Goal: Task Accomplishment & Management: Manage account settings

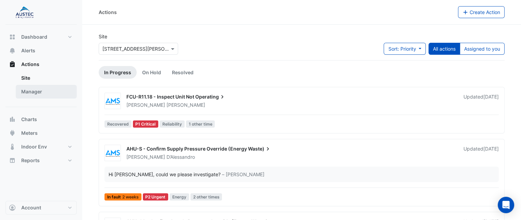
click at [28, 90] on link "Manager" at bounding box center [46, 92] width 61 height 14
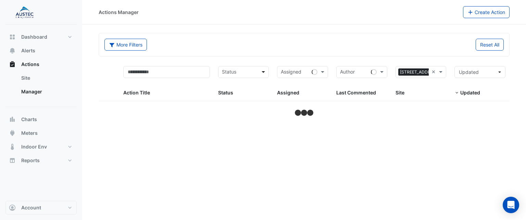
click at [263, 74] on span at bounding box center [264, 72] width 9 height 8
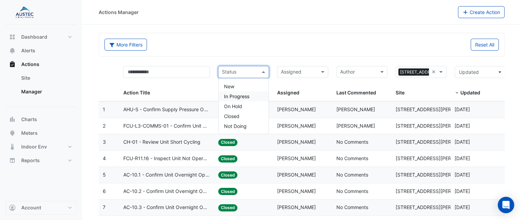
click at [241, 97] on span "In Progress" at bounding box center [236, 96] width 25 height 6
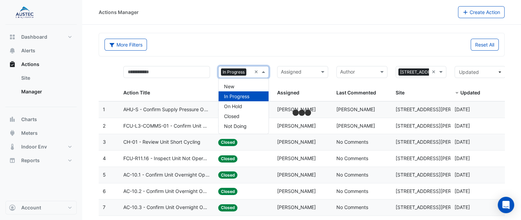
click at [263, 70] on span at bounding box center [264, 72] width 9 height 8
click at [231, 86] on span "New" at bounding box center [229, 87] width 10 height 6
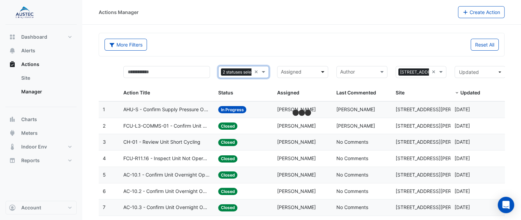
click at [320, 73] on span at bounding box center [323, 72] width 9 height 8
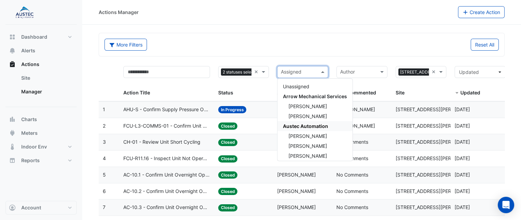
scroll to position [122, 0]
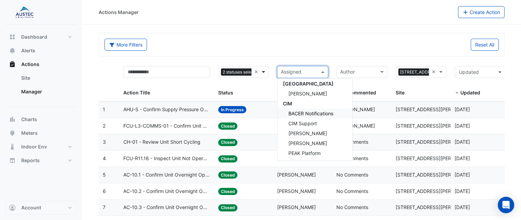
click at [264, 69] on span at bounding box center [264, 72] width 9 height 8
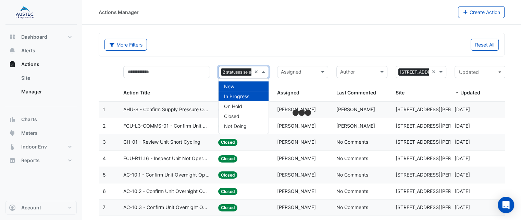
scroll to position [0, 14]
click at [237, 104] on span "On Hold" at bounding box center [233, 106] width 18 height 6
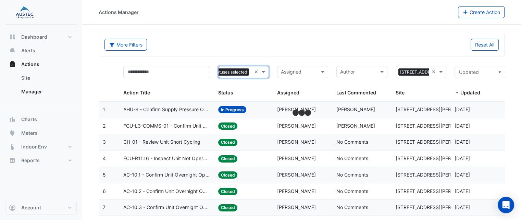
click at [318, 70] on div "Assigned" at bounding box center [302, 72] width 51 height 12
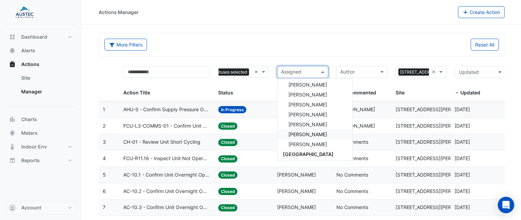
scroll to position [45, 0]
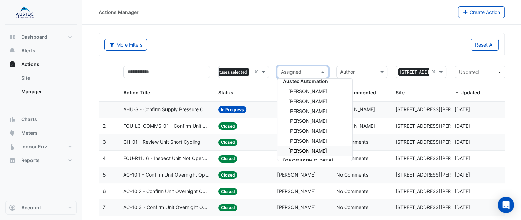
click at [303, 152] on span "Sam Mccormack" at bounding box center [307, 151] width 39 height 6
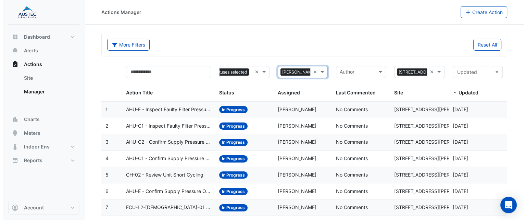
scroll to position [29, 0]
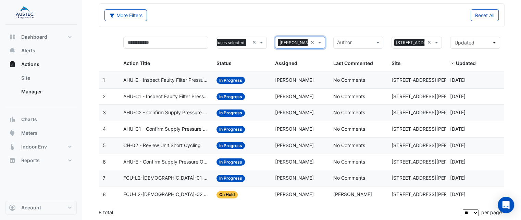
click at [161, 164] on span "AHU-E - Confirm Supply Pressure Override (Energy Waste)" at bounding box center [165, 162] width 85 height 8
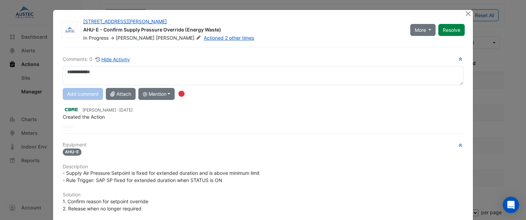
scroll to position [127, 0]
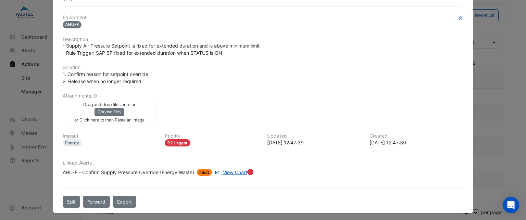
click at [233, 172] on span "View Chart" at bounding box center [235, 173] width 24 height 6
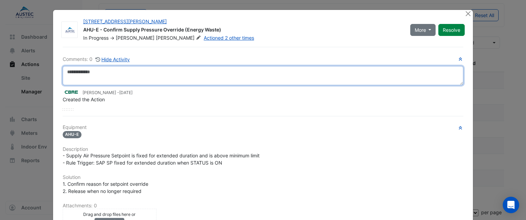
click at [132, 76] on textarea at bounding box center [263, 75] width 401 height 19
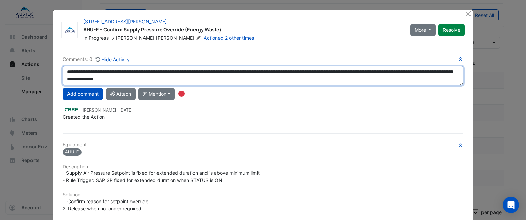
scroll to position [127, 0]
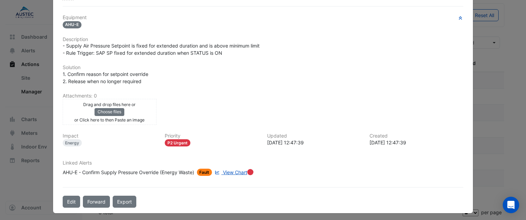
click at [233, 170] on span "View Chart" at bounding box center [235, 173] width 24 height 6
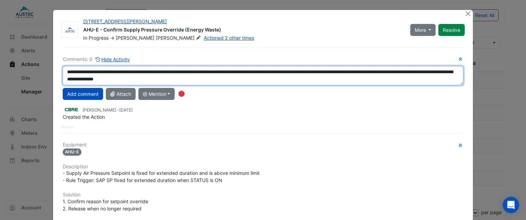
drag, startPoint x: 222, startPoint y: 82, endPoint x: 189, endPoint y: 82, distance: 32.9
click at [189, 82] on textarea "**********" at bounding box center [263, 75] width 401 height 19
type textarea "**********"
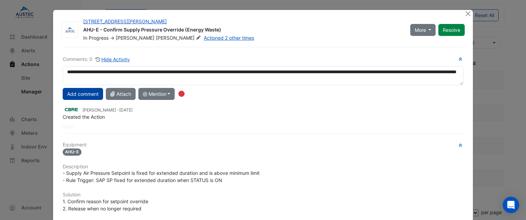
click at [81, 95] on button "Add comment" at bounding box center [83, 94] width 40 height 12
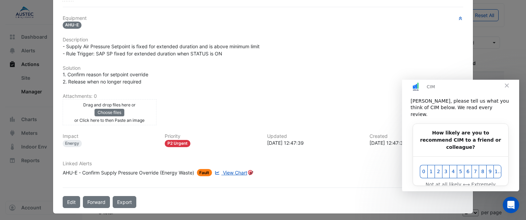
click at [508, 92] on span "Close" at bounding box center [506, 85] width 25 height 25
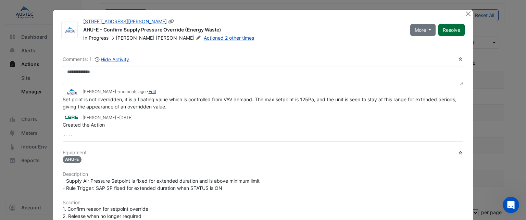
click at [444, 30] on button "Resolve" at bounding box center [451, 30] width 26 height 12
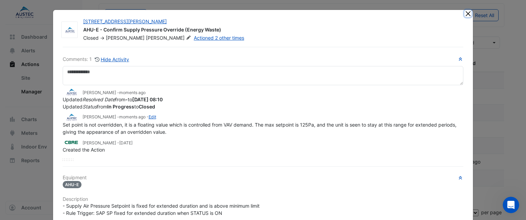
click at [467, 13] on button "Close" at bounding box center [467, 13] width 7 height 7
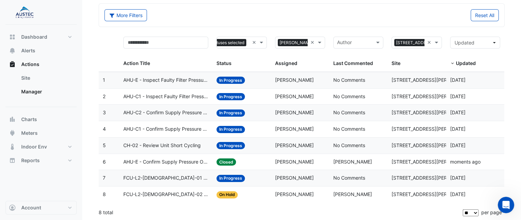
click at [171, 126] on span "AHU-C1 - Confirm Supply Pressure Override (Energy Waste)" at bounding box center [165, 129] width 85 height 8
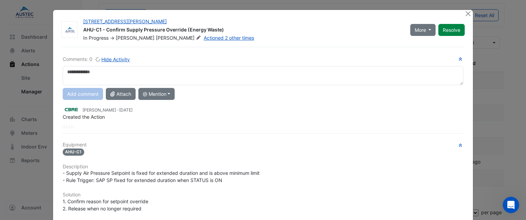
scroll to position [127, 0]
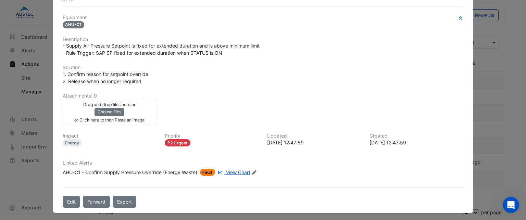
click at [228, 171] on span "View Chart" at bounding box center [238, 173] width 24 height 6
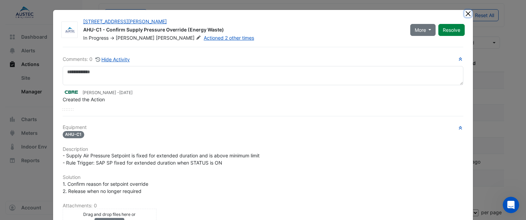
click at [465, 16] on button "Close" at bounding box center [467, 13] width 7 height 7
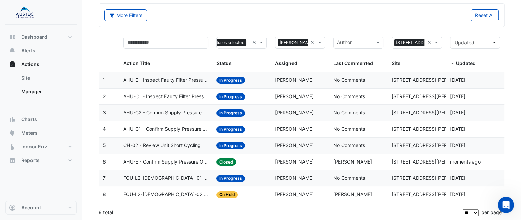
click at [146, 160] on span "AHU-E - Confirm Supply Pressure Override (Energy Waste)" at bounding box center [165, 162] width 85 height 8
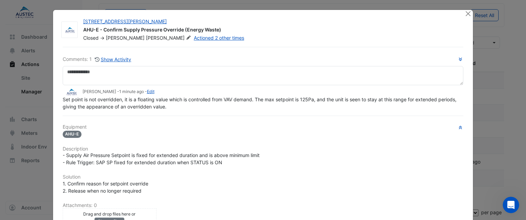
drag, startPoint x: 166, startPoint y: 121, endPoint x: 102, endPoint y: 121, distance: 63.4
click at [102, 121] on div "Comments: 1 Show Activity Sam Mccormack - 1 minute ago - Edit Set point is not …" at bounding box center [263, 182] width 409 height 271
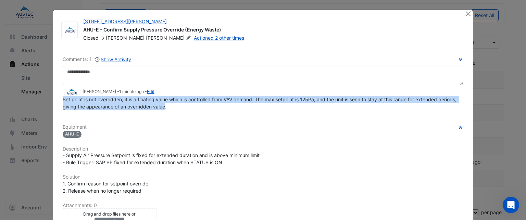
drag, startPoint x: 162, startPoint y: 105, endPoint x: 54, endPoint y: 99, distance: 108.4
click at [54, 99] on div "14 Stratton Street AHU-E - Confirm Supply Pressure Override (Energy Waste) Clos…" at bounding box center [263, 166] width 420 height 313
copy span "Set point is not overridden, it is a floating value which is controlled from VA…"
click at [466, 13] on button "Close" at bounding box center [467, 13] width 7 height 7
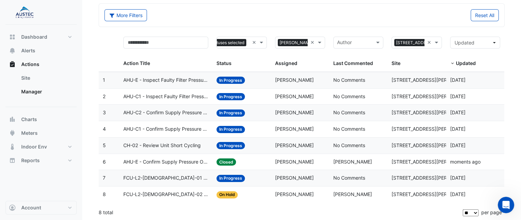
click at [172, 133] on datatable-body-cell "Action Title: AHU-C1 - Confirm Supply Pressure Override (Energy Waste)" at bounding box center [165, 129] width 93 height 16
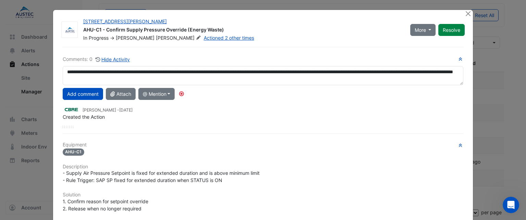
click at [313, 71] on textarea "**********" at bounding box center [263, 75] width 401 height 19
type textarea "**********"
click at [71, 91] on button "Add comment" at bounding box center [83, 94] width 40 height 12
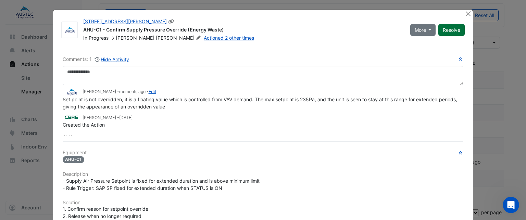
click at [452, 30] on button "Resolve" at bounding box center [451, 30] width 26 height 12
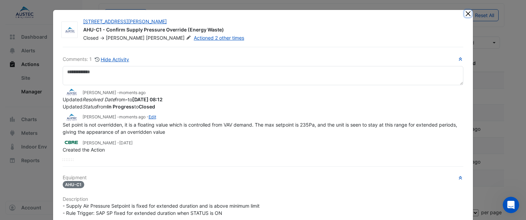
click at [466, 12] on button "Close" at bounding box center [467, 13] width 7 height 7
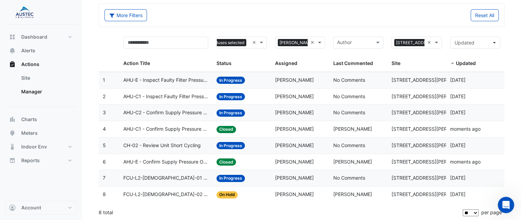
click at [181, 113] on span "AHU-C2 - Confirm Supply Pressure Override (Energy Waste)" at bounding box center [165, 113] width 85 height 8
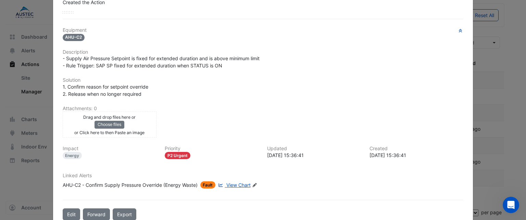
scroll to position [127, 0]
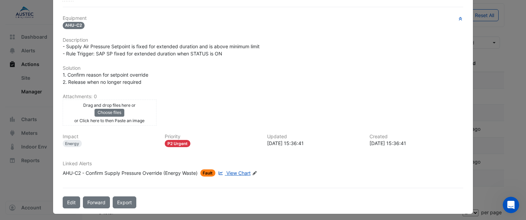
click at [233, 171] on span "View Chart" at bounding box center [238, 173] width 24 height 6
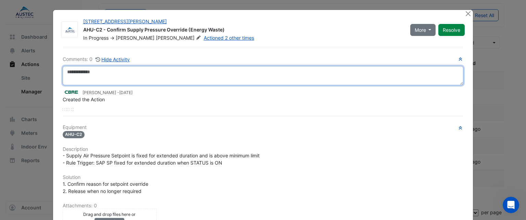
click at [103, 70] on textarea at bounding box center [263, 75] width 401 height 19
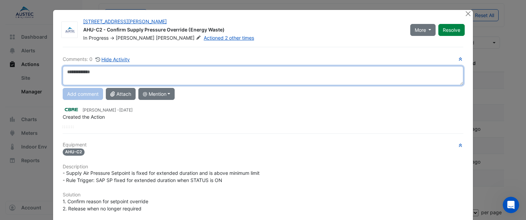
paste textarea "**********"
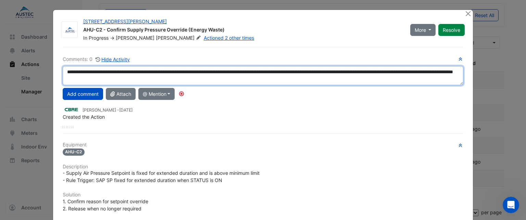
click at [310, 71] on textarea "**********" at bounding box center [263, 75] width 401 height 19
click at [313, 71] on textarea "**********" at bounding box center [263, 75] width 401 height 19
type textarea "**********"
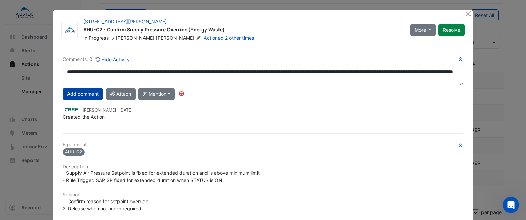
click at [81, 95] on button "Add comment" at bounding box center [83, 94] width 40 height 12
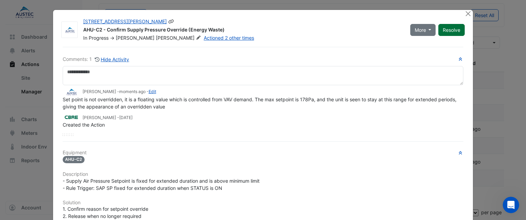
click at [452, 26] on button "Resolve" at bounding box center [451, 30] width 26 height 12
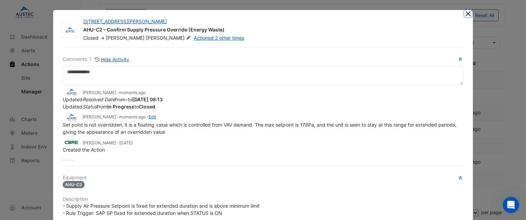
click at [467, 15] on button "Close" at bounding box center [467, 13] width 7 height 7
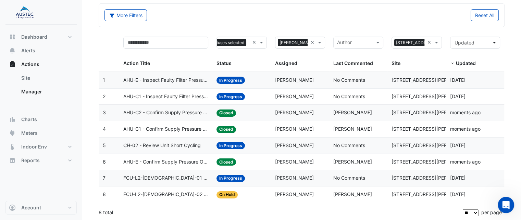
click at [152, 94] on span "AHU-C1 - Inspect Faulty Filter Pressure Sensor" at bounding box center [165, 97] width 85 height 8
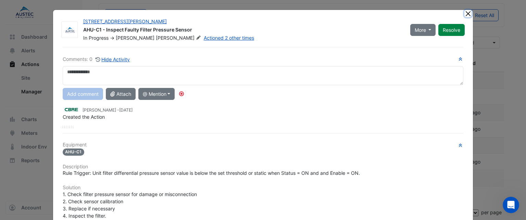
click at [464, 13] on button "Close" at bounding box center [467, 13] width 7 height 7
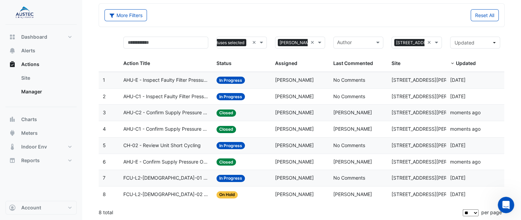
click at [177, 181] on datatable-body-cell "Action Title: FCU-L2-Male-01 - Inspect Zone Temp Broken Sensor" at bounding box center [165, 178] width 93 height 16
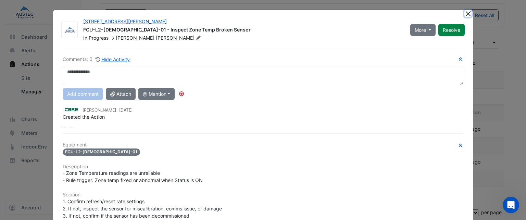
click at [466, 14] on button "Close" at bounding box center [467, 13] width 7 height 7
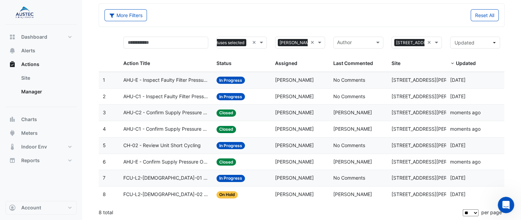
click at [155, 191] on span "FCU-L2-Male-02 - Inspect Zone Temp Broken Sensor" at bounding box center [165, 195] width 85 height 8
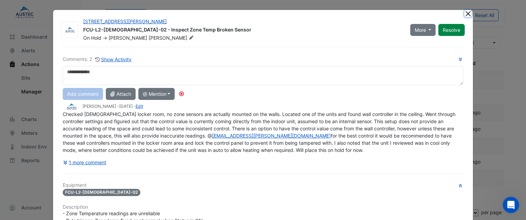
click at [466, 14] on button "Close" at bounding box center [467, 13] width 7 height 7
